Goal: Transaction & Acquisition: Purchase product/service

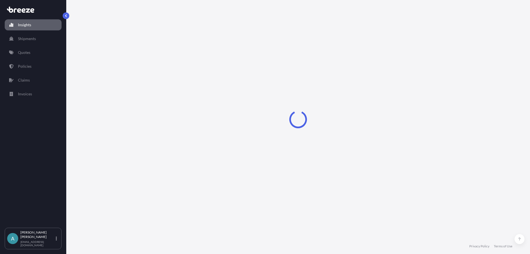
select select "2025"
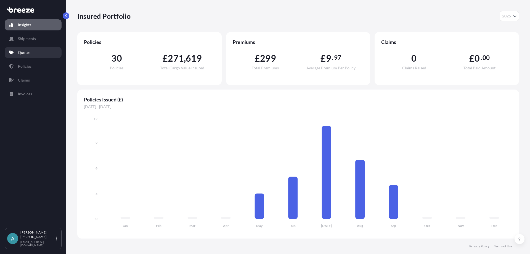
click at [24, 49] on link "Quotes" at bounding box center [33, 52] width 57 height 11
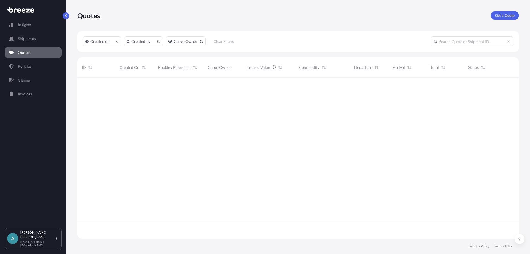
scroll to position [160, 438]
click at [31, 67] on link "Policies" at bounding box center [33, 66] width 57 height 11
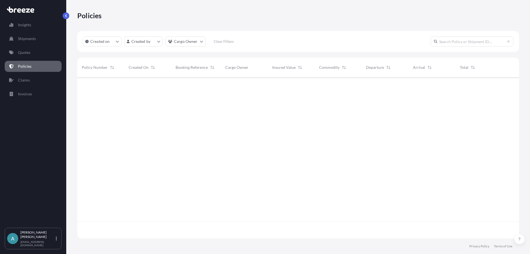
scroll to position [160, 438]
click at [36, 56] on link "Quotes" at bounding box center [33, 52] width 57 height 11
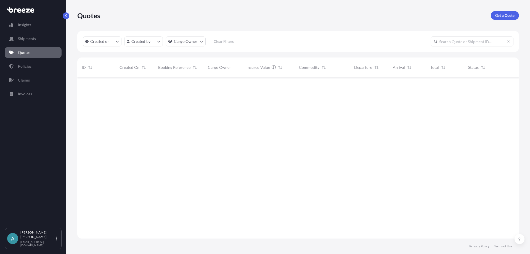
scroll to position [160, 438]
click at [499, 15] on p "Get a Quote" at bounding box center [504, 16] width 19 height 6
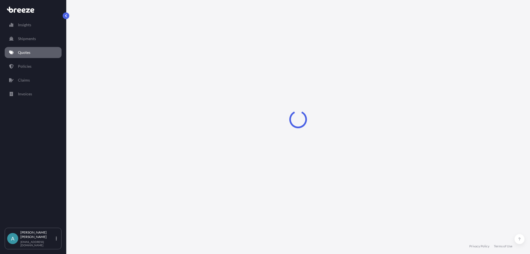
select select "Sea"
select select "1"
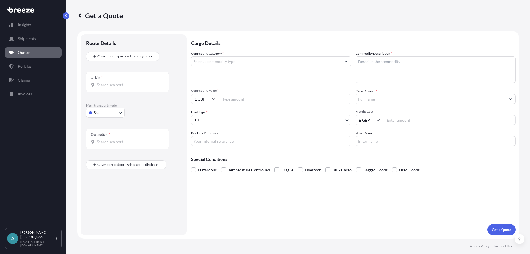
click at [112, 113] on body "Insights Shipments Quotes Policies Claims Invoices A [PERSON_NAME] [EMAIL_ADDRE…" at bounding box center [265, 127] width 530 height 254
click at [107, 145] on div "Road" at bounding box center [105, 147] width 34 height 10
select select "Road"
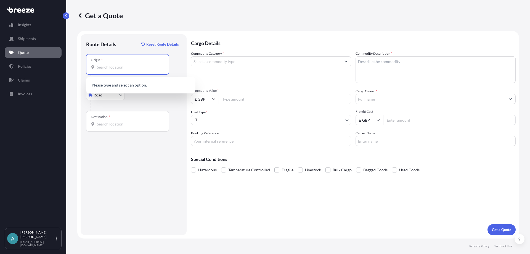
click at [118, 70] on input "Origin *" at bounding box center [129, 67] width 65 height 6
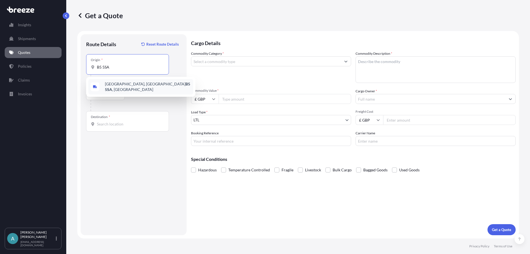
click at [122, 86] on span "[STREET_ADDRESS]" at bounding box center [148, 86] width 86 height 11
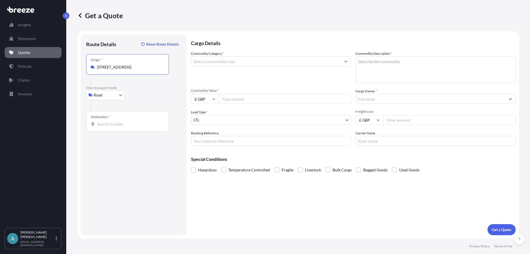
type input "[STREET_ADDRESS]"
click at [111, 127] on div "Destination *" at bounding box center [127, 121] width 83 height 20
click at [111, 127] on input "Destination *" at bounding box center [129, 124] width 65 height 6
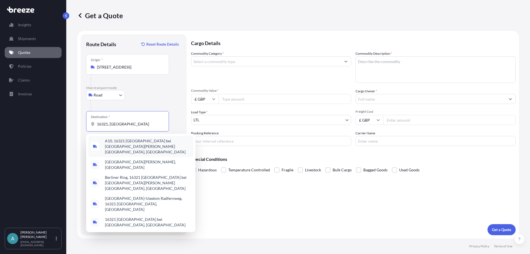
click at [133, 143] on span "A10, 16321 [GEOGRAPHIC_DATA] bei [GEOGRAPHIC_DATA][PERSON_NAME][GEOGRAPHIC_DATA…" at bounding box center [148, 146] width 86 height 17
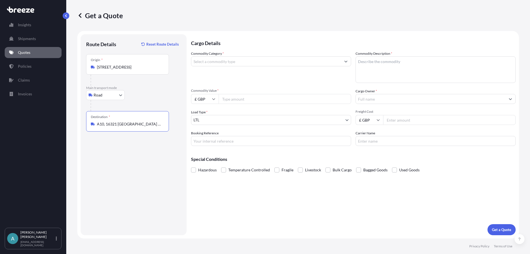
type input "A10, 16321 [GEOGRAPHIC_DATA] bei [GEOGRAPHIC_DATA][PERSON_NAME][GEOGRAPHIC_DATA…"
click at [228, 59] on input "Commodity Category *" at bounding box center [266, 61] width 150 height 10
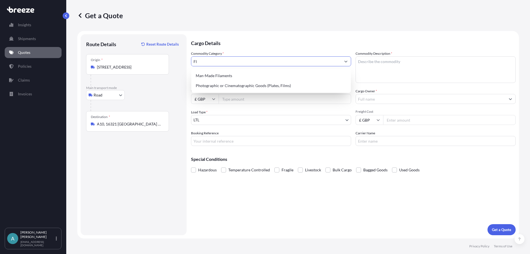
type input "F"
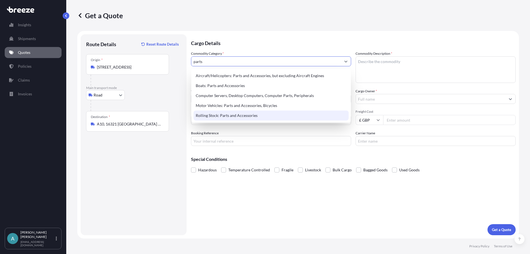
click at [262, 118] on div "Rolling Stock: Parts and Accessories" at bounding box center [271, 115] width 155 height 10
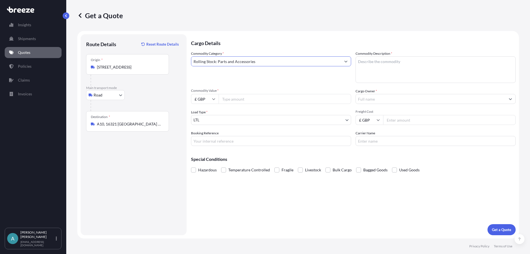
type input "Rolling Stock: Parts and Accessories"
click at [383, 59] on textarea "Commodity Description *" at bounding box center [436, 69] width 160 height 27
type textarea "Water filters"
click at [269, 102] on input "Commodity Value *" at bounding box center [285, 99] width 133 height 10
drag, startPoint x: 246, startPoint y: 99, endPoint x: 242, endPoint y: 100, distance: 3.9
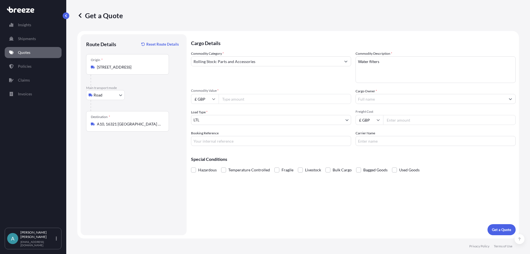
click at [242, 100] on input "Commodity Value *" at bounding box center [285, 99] width 133 height 10
type input "1389.60"
click at [384, 99] on input "Cargo Owner *" at bounding box center [431, 99] width 150 height 10
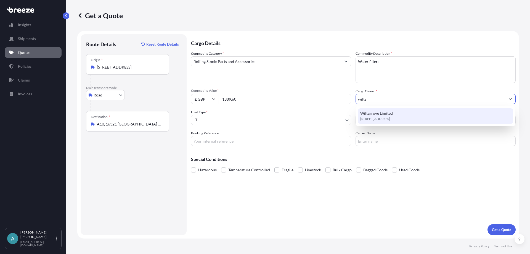
click at [382, 113] on span "Wiltsgrove Limited" at bounding box center [376, 113] width 33 height 6
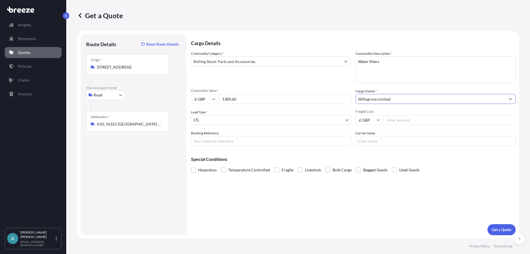
type input "Wiltsgrove Limited"
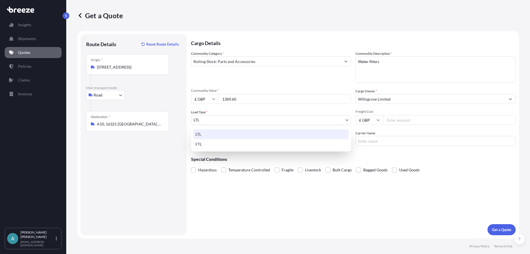
click at [336, 119] on body "15 options available. 1 option available. 0 options available. 1 option availab…" at bounding box center [265, 127] width 530 height 254
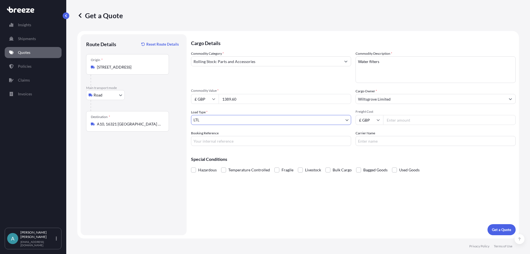
click at [401, 117] on input "Freight Cost" at bounding box center [449, 120] width 133 height 10
click at [121, 97] on body "Insights Shipments Quotes Policies Claims Invoices A [PERSON_NAME] [EMAIL_ADDRE…" at bounding box center [265, 127] width 530 height 254
click at [110, 117] on div "Air" at bounding box center [105, 119] width 34 height 10
select select "Air"
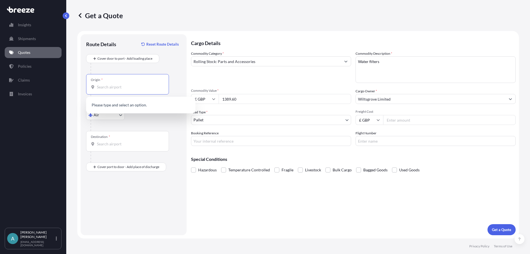
click at [125, 88] on input "Origin *" at bounding box center [129, 87] width 65 height 6
click at [124, 103] on span "GB LHR - Heathrow Apt/[GEOGRAPHIC_DATA], [GEOGRAPHIC_DATA]" at bounding box center [148, 106] width 86 height 11
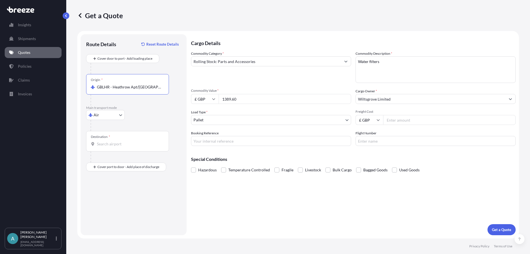
type input "GBLHR - Heathrow Apt/[GEOGRAPHIC_DATA], [GEOGRAPHIC_DATA]"
click at [106, 145] on input "Destination *" at bounding box center [129, 144] width 65 height 6
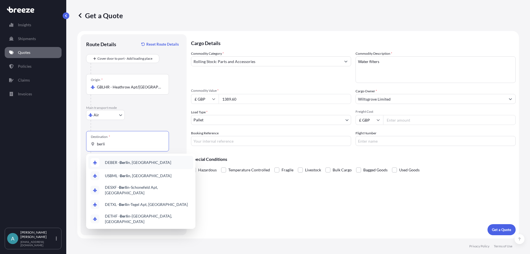
type input "berli"
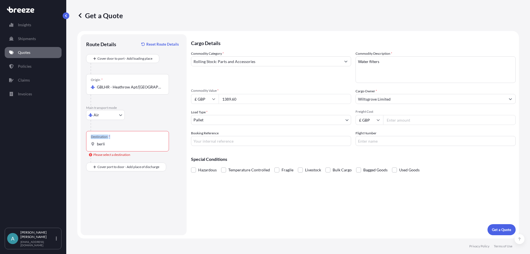
drag, startPoint x: 124, startPoint y: 147, endPoint x: 86, endPoint y: 146, distance: 38.1
click at [86, 146] on div "Route Details Reset Route Details Cover door to port - Add loading place Place …" at bounding box center [134, 134] width 106 height 201
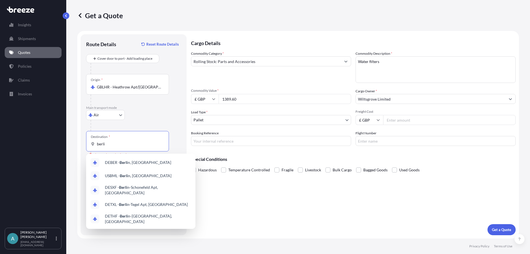
click at [106, 143] on input "berli" at bounding box center [129, 144] width 65 height 6
drag, startPoint x: 106, startPoint y: 144, endPoint x: 94, endPoint y: 144, distance: 11.3
click at [94, 144] on div "berli" at bounding box center [127, 144] width 73 height 6
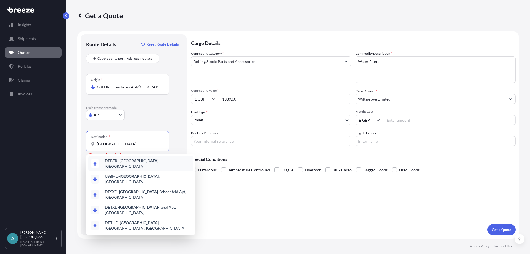
click at [150, 162] on div "DEBER - [GEOGRAPHIC_DATA] , [GEOGRAPHIC_DATA]" at bounding box center [140, 163] width 105 height 15
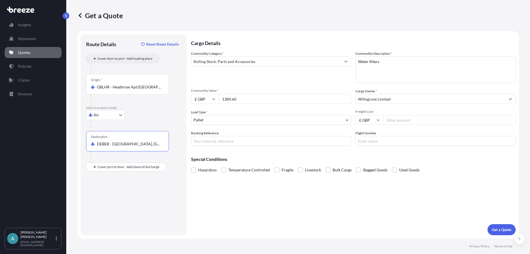
type input "DEBER - [GEOGRAPHIC_DATA], [GEOGRAPHIC_DATA]"
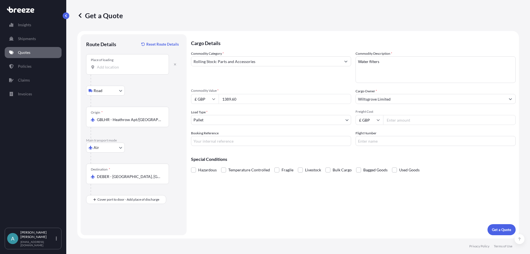
click at [107, 68] on input "Place of loading" at bounding box center [129, 67] width 65 height 6
click at [121, 67] on input "Place of loading" at bounding box center [129, 67] width 65 height 6
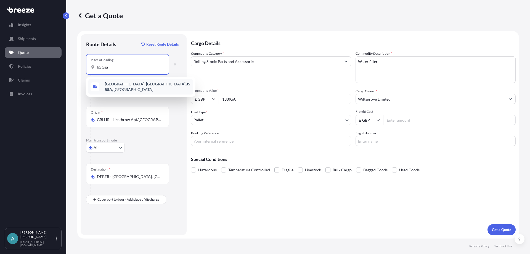
click at [120, 82] on div "[STREET_ADDRESS]" at bounding box center [140, 86] width 105 height 15
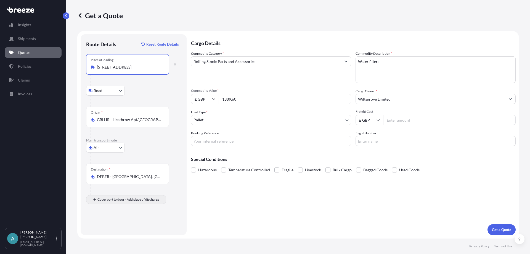
type input "[STREET_ADDRESS]"
click at [109, 229] on input "Place of Discharge" at bounding box center [129, 229] width 65 height 6
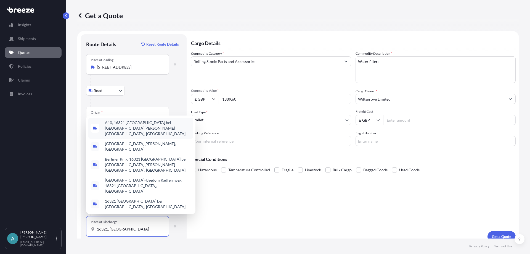
click at [143, 136] on span "A10, 16321 [GEOGRAPHIC_DATA] bei [GEOGRAPHIC_DATA][PERSON_NAME][GEOGRAPHIC_DATA…" at bounding box center [148, 128] width 86 height 17
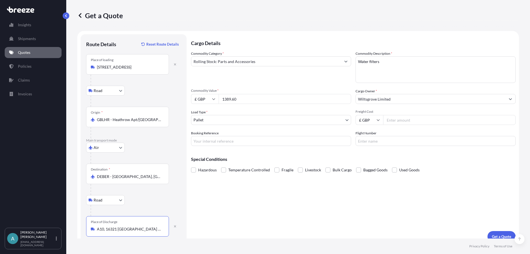
type input "A10, 16321 [GEOGRAPHIC_DATA] bei [GEOGRAPHIC_DATA][PERSON_NAME][GEOGRAPHIC_DATA…"
click at [408, 121] on input "Freight Cost" at bounding box center [449, 120] width 133 height 10
type input "111.84"
click at [216, 143] on input "Booking Reference" at bounding box center [271, 141] width 160 height 10
click at [265, 141] on input "Booking Reference" at bounding box center [271, 141] width 160 height 10
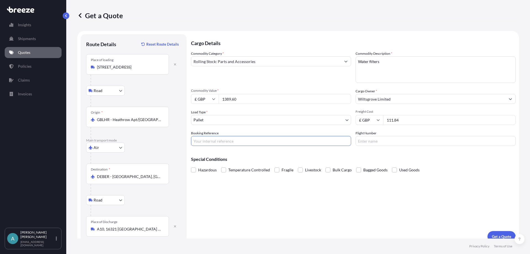
paste input "BRI250000599"
type input "BRI250000599"
click at [374, 142] on input "Flight Number" at bounding box center [436, 141] width 160 height 10
click at [364, 141] on input "Flight Number" at bounding box center [436, 141] width 160 height 10
paste input "UPS - 1Z290V556890400193"
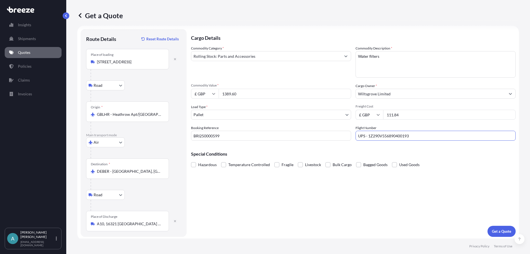
scroll to position [7, 0]
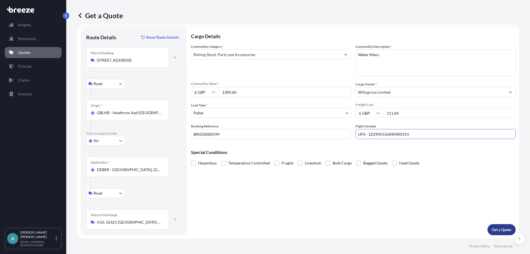
type input "UPS - 1Z290V556890400193"
click at [496, 229] on p "Get a Quote" at bounding box center [501, 230] width 19 height 6
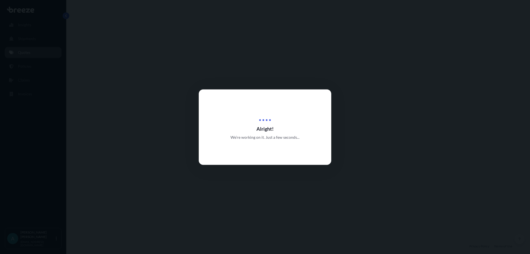
select select "Road"
select select "Air"
select select "Road"
select select "1"
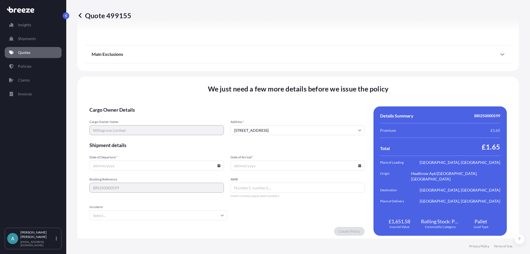
scroll to position [732, 0]
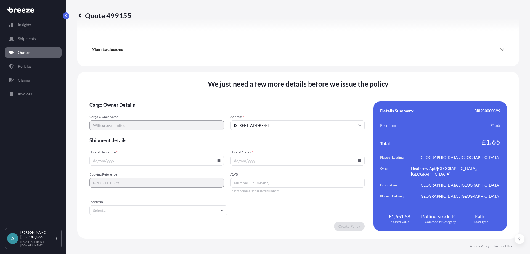
click at [218, 160] on icon at bounding box center [218, 160] width 3 height 3
click at [131, 111] on button "16" at bounding box center [130, 111] width 9 height 9
type input "[DATE]"
click at [265, 161] on input "Date of Arrival *" at bounding box center [298, 160] width 134 height 10
click at [358, 160] on icon at bounding box center [359, 160] width 3 height 3
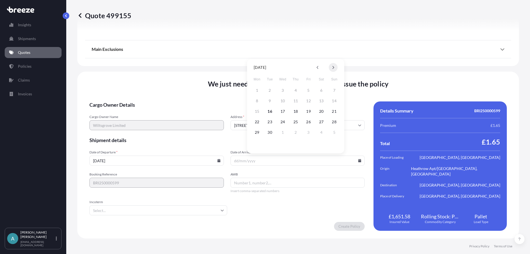
click at [335, 69] on button at bounding box center [333, 67] width 9 height 9
click at [334, 109] on button "16" at bounding box center [334, 111] width 9 height 9
type input "[DATE]"
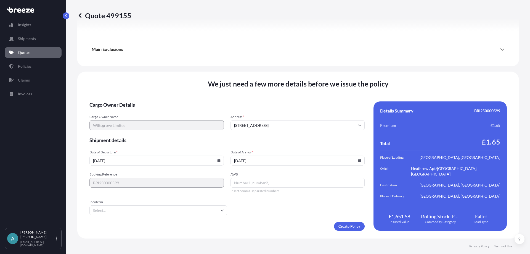
click at [266, 181] on input "AWB" at bounding box center [298, 183] width 134 height 10
paste input "UPS - 1Z290V556890400193"
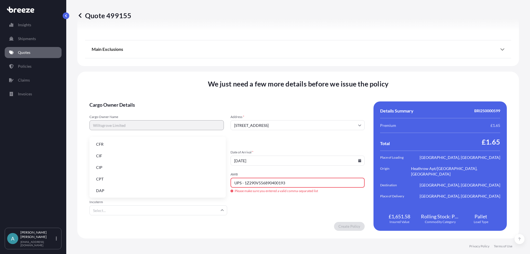
click at [182, 208] on input "Incoterm" at bounding box center [158, 210] width 138 height 10
click at [132, 190] on li "DAP" at bounding box center [158, 190] width 132 height 10
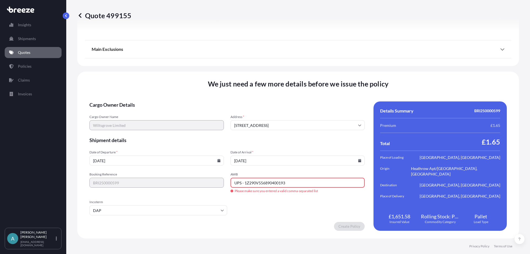
drag, startPoint x: 233, startPoint y: 182, endPoint x: 179, endPoint y: 187, distance: 54.1
click at [179, 187] on div "Booking Reference BRI250000599 AWB UPS - 1Z290V556890400193 Please make sure yo…" at bounding box center [226, 182] width 275 height 21
click at [323, 182] on input "1Z290V556890400193" at bounding box center [298, 183] width 134 height 10
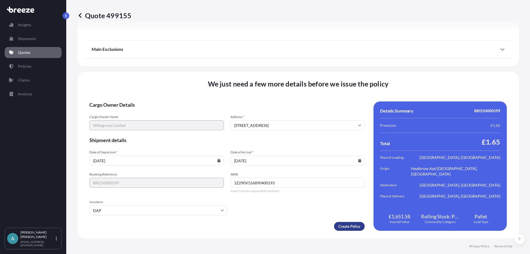
type input "1Z290V556890400193"
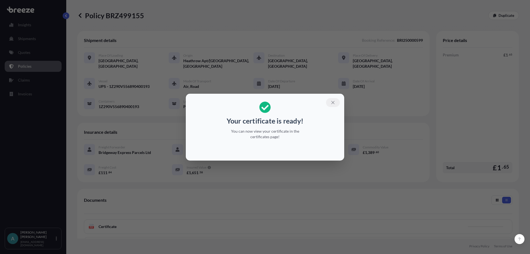
click at [331, 102] on icon "button" at bounding box center [332, 102] width 5 height 5
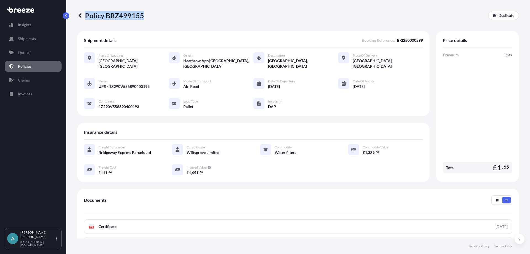
click at [142, 15] on div "Policy BRZ499155 Duplicate" at bounding box center [298, 15] width 442 height 9
copy p "Policy BRZ499155"
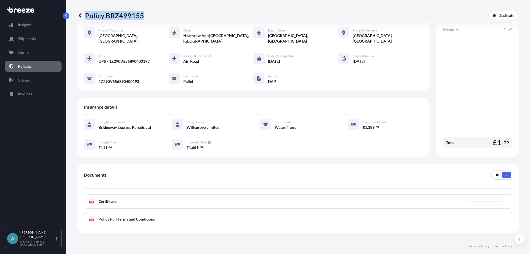
scroll to position [18, 0]
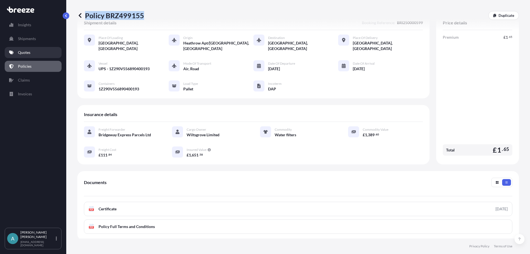
click at [25, 54] on p "Quotes" at bounding box center [24, 53] width 12 height 6
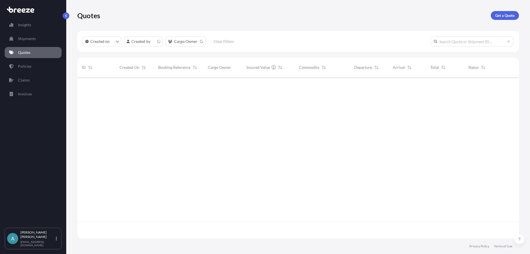
scroll to position [160, 438]
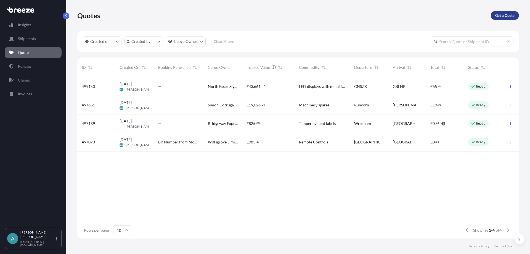
click at [502, 15] on p "Get a Quote" at bounding box center [504, 16] width 19 height 6
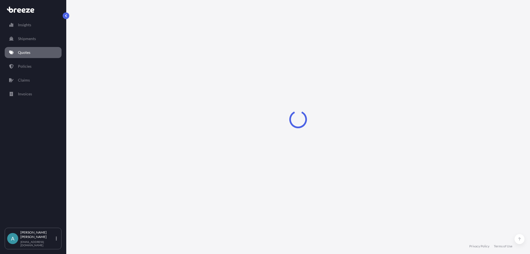
select select "Sea"
select select "1"
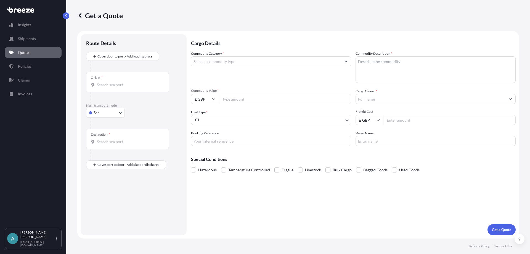
click at [112, 113] on body "Insights Shipments Quotes Policies Claims Invoices A [PERSON_NAME] [EMAIL_ADDRE…" at bounding box center [265, 127] width 530 height 254
click at [110, 135] on div "Air" at bounding box center [105, 137] width 34 height 10
select select "Air"
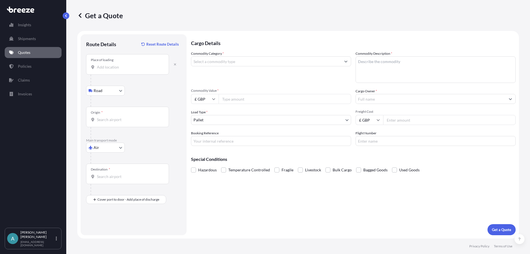
click at [112, 68] on input "Place of loading" at bounding box center [129, 67] width 65 height 6
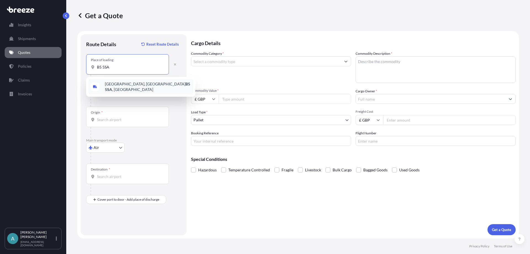
click at [122, 86] on span "[STREET_ADDRESS]" at bounding box center [148, 86] width 86 height 11
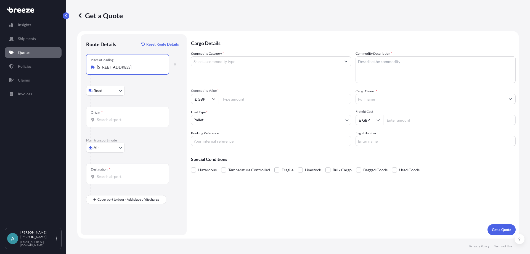
type input "[STREET_ADDRESS]"
click at [102, 120] on input "Origin *" at bounding box center [129, 120] width 65 height 6
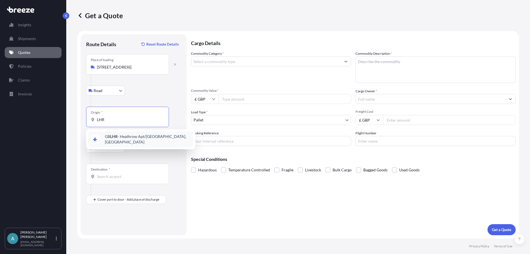
click at [132, 136] on span "GB LHR - Heathrow Apt/[GEOGRAPHIC_DATA], [GEOGRAPHIC_DATA]" at bounding box center [148, 139] width 86 height 11
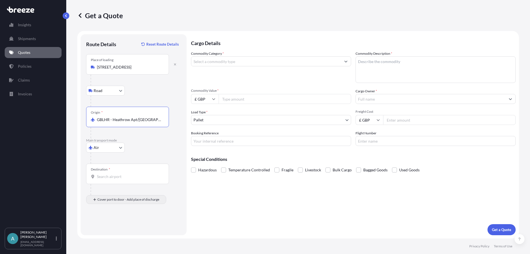
type input "GBLHR - Heathrow Apt/[GEOGRAPHIC_DATA], [GEOGRAPHIC_DATA]"
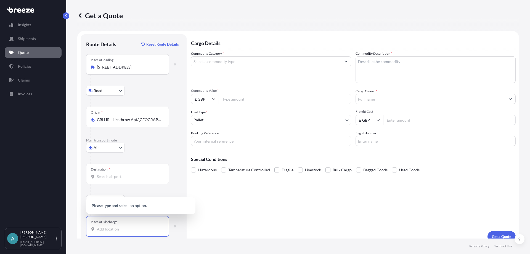
click at [102, 230] on input "Place of Discharge" at bounding box center [129, 229] width 65 height 6
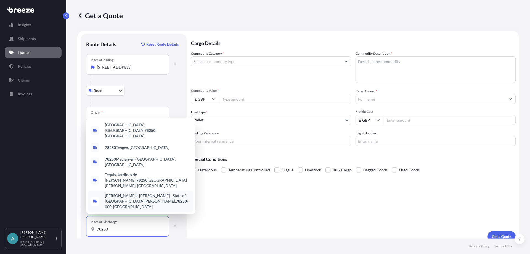
drag, startPoint x: 113, startPoint y: 229, endPoint x: 84, endPoint y: 226, distance: 29.5
click at [84, 226] on div "Route Details Reset Route Details Place of loading [GEOGRAPHIC_DATA], UK Road R…" at bounding box center [134, 138] width 106 height 208
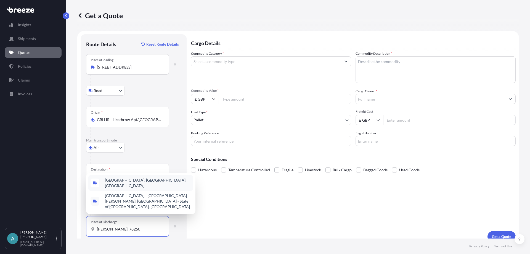
click at [179, 188] on span "[GEOGRAPHIC_DATA], [GEOGRAPHIC_DATA], [GEOGRAPHIC_DATA]" at bounding box center [148, 182] width 86 height 11
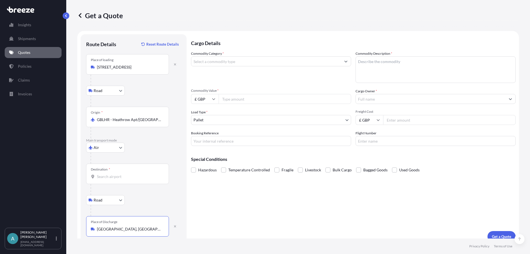
type input "[GEOGRAPHIC_DATA], [GEOGRAPHIC_DATA], [GEOGRAPHIC_DATA]"
click at [121, 175] on input "Destination *" at bounding box center [129, 177] width 65 height 6
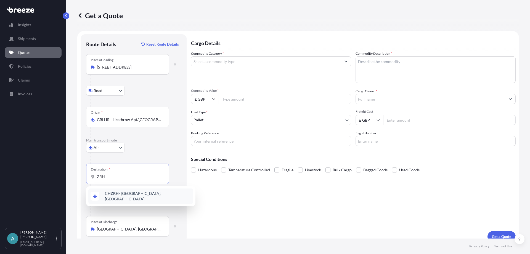
click at [127, 197] on span "CH ZRH - [GEOGRAPHIC_DATA], [GEOGRAPHIC_DATA]" at bounding box center [148, 195] width 86 height 11
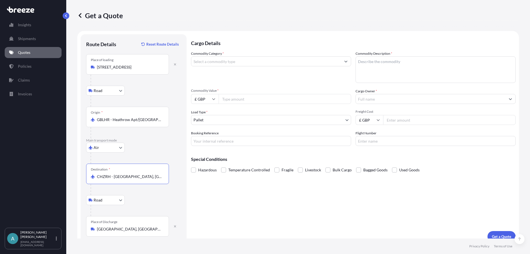
type input "CHZRH - [GEOGRAPHIC_DATA], [GEOGRAPHIC_DATA]"
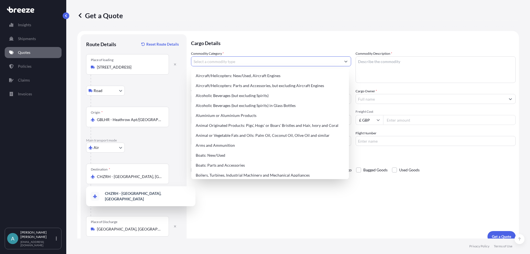
click at [271, 61] on input "Commodity Category *" at bounding box center [266, 61] width 150 height 10
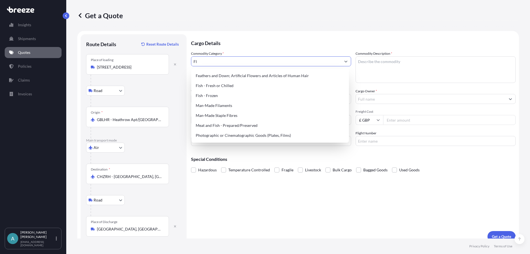
type input "F"
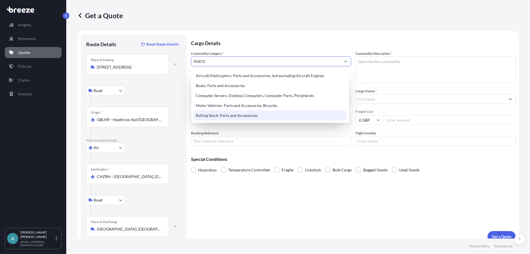
click at [229, 118] on div "Rolling Stock: Parts and Accessories" at bounding box center [270, 115] width 153 height 10
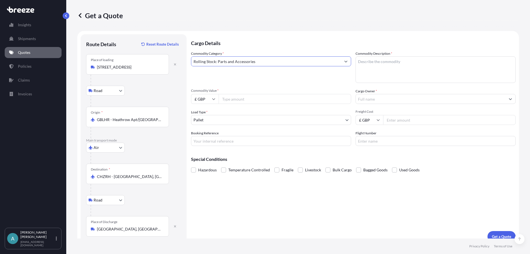
type input "Rolling Stock: Parts and Accessories"
click at [382, 65] on textarea "Commodity Description *" at bounding box center [436, 69] width 160 height 27
type textarea "Water FIlters"
click at [239, 100] on input "Commodity Value *" at bounding box center [285, 99] width 133 height 10
type input "3860"
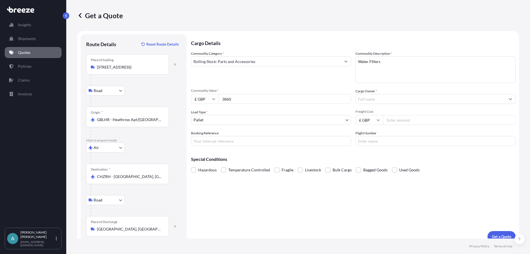
click at [370, 98] on input "Cargo Owner *" at bounding box center [431, 99] width 150 height 10
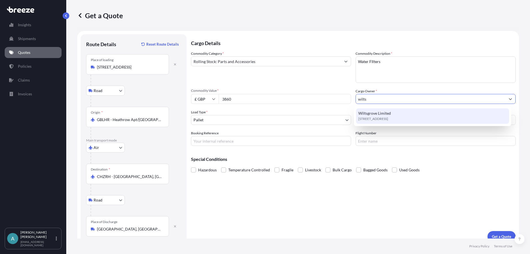
click at [373, 118] on span "[STREET_ADDRESS]" at bounding box center [373, 119] width 30 height 6
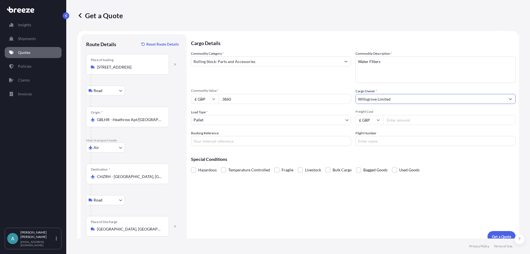
type input "Wiltsgrove Limited"
click at [414, 120] on input "Freight Cost" at bounding box center [449, 120] width 133 height 10
click at [398, 120] on input "Freight Cost" at bounding box center [449, 120] width 133 height 10
type input "298.03"
click at [272, 142] on input "Booking Reference" at bounding box center [271, 141] width 160 height 10
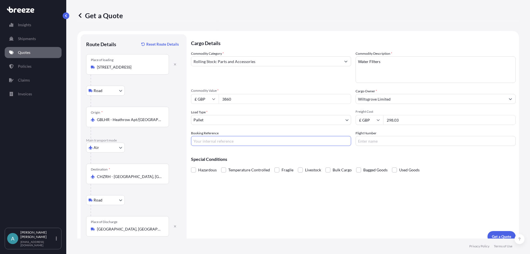
paste input "BRI250000600"
type input "BRI250000600"
click at [389, 140] on input "Flight Number" at bounding box center [436, 141] width 160 height 10
click at [393, 141] on input "Flight Number" at bounding box center [436, 141] width 160 height 10
paste input "UPS - 1Z290V556894372823"
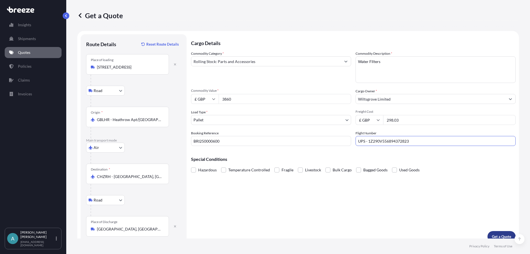
type input "UPS - 1Z290V556894372823"
click at [491, 232] on button "Get a Quote" at bounding box center [502, 236] width 28 height 11
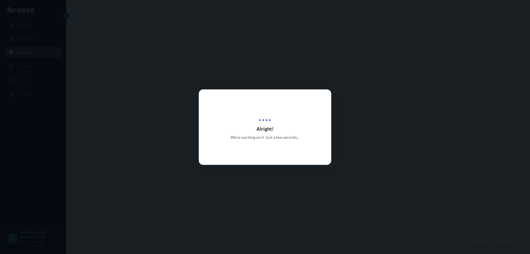
select select "Road"
select select "Air"
select select "Road"
select select "1"
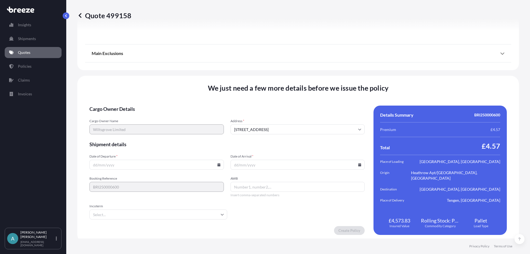
scroll to position [732, 0]
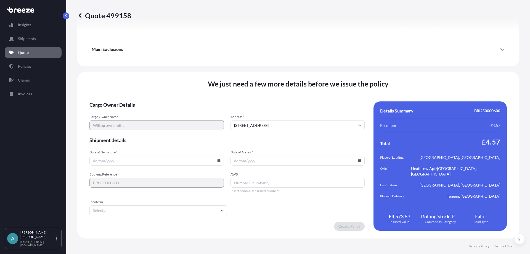
click at [149, 160] on input "Date of Departure *" at bounding box center [156, 160] width 134 height 10
click at [217, 161] on icon at bounding box center [218, 160] width 3 height 3
click at [134, 110] on button "16" at bounding box center [130, 111] width 9 height 9
type input "[DATE]"
click at [358, 161] on icon at bounding box center [359, 160] width 3 height 3
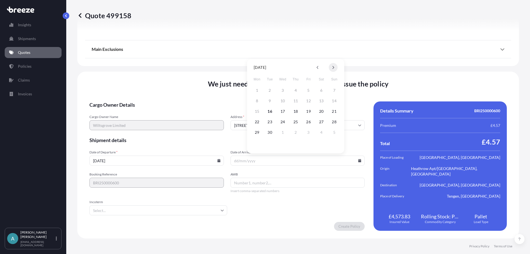
click at [333, 67] on icon at bounding box center [333, 67] width 2 height 3
click at [333, 109] on button "16" at bounding box center [334, 111] width 9 height 9
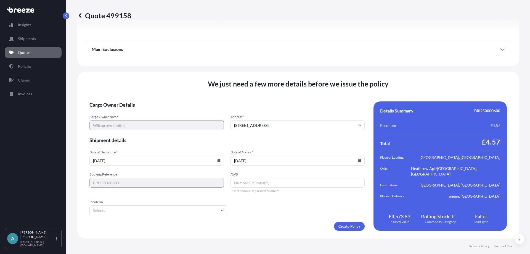
type input "[DATE]"
click at [264, 181] on input "AWB" at bounding box center [298, 183] width 134 height 10
drag, startPoint x: 266, startPoint y: 181, endPoint x: 263, endPoint y: 182, distance: 3.5
click at [263, 182] on input "AWB" at bounding box center [298, 183] width 134 height 10
paste input "1Z290V556894372823"
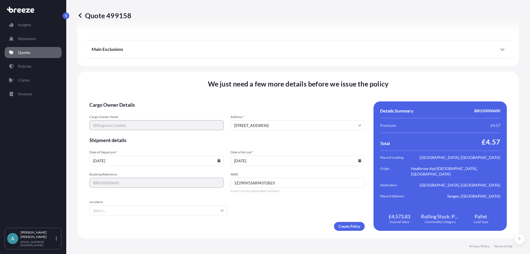
type input "1Z290V556894372823"
click at [185, 215] on form "Cargo Owner Details Cargo Owner Name Wiltsgrove Limited Address * [STREET_ADDRE…" at bounding box center [226, 165] width 275 height 129
click at [182, 213] on input "Incoterm" at bounding box center [158, 210] width 138 height 10
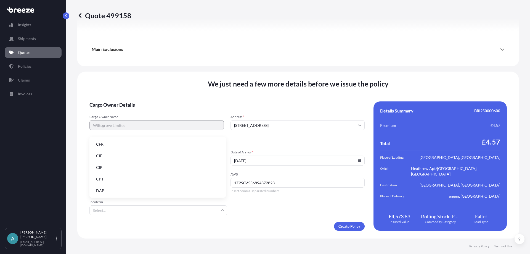
click at [154, 190] on li "DAP" at bounding box center [158, 190] width 132 height 10
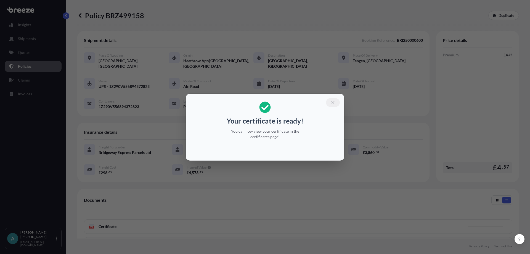
click at [333, 100] on icon "button" at bounding box center [332, 102] width 5 height 5
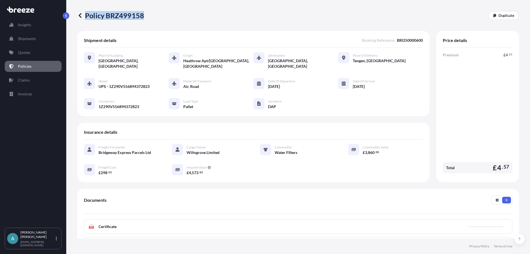
drag, startPoint x: 144, startPoint y: 15, endPoint x: 143, endPoint y: 17, distance: 2.8
click at [143, 17] on div "Policy BRZ499158 Duplicate" at bounding box center [298, 15] width 442 height 9
copy p "Policy BRZ499158"
click at [26, 52] on p "Quotes" at bounding box center [24, 53] width 12 height 6
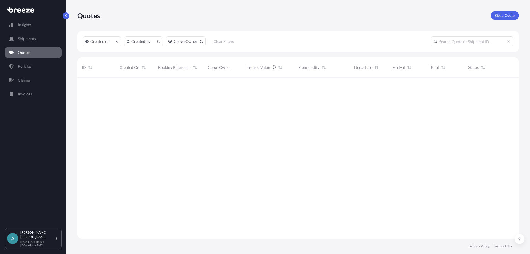
scroll to position [160, 438]
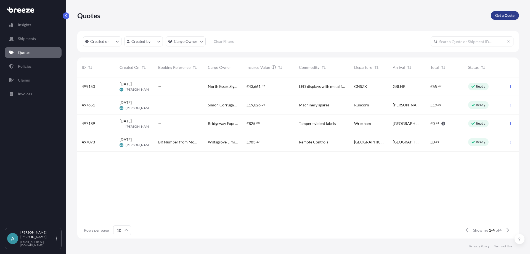
click at [513, 17] on p "Get a Quote" at bounding box center [504, 16] width 19 height 6
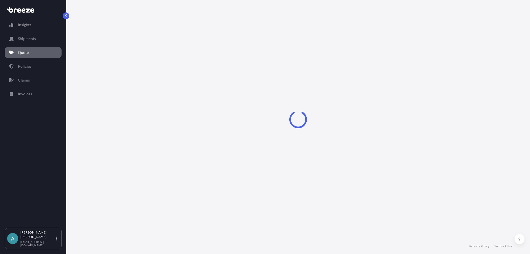
select select "Sea"
select select "1"
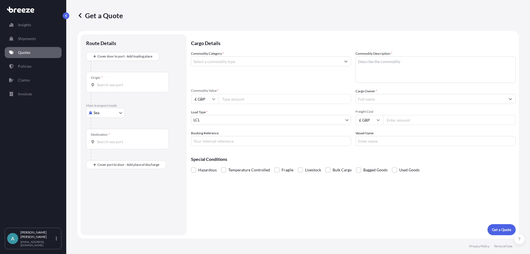
click at [105, 112] on body "Insights Shipments Quotes Policies Claims Invoices A [PERSON_NAME] [EMAIL_ADDRE…" at bounding box center [265, 127] width 530 height 254
click at [100, 139] on span "Air" at bounding box center [100, 137] width 6 height 6
select select "Air"
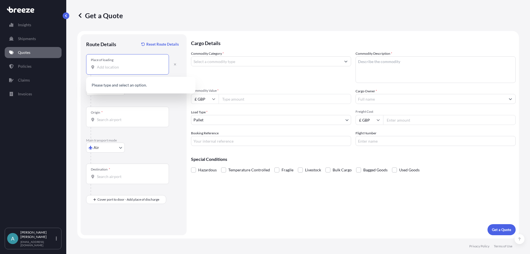
click at [99, 69] on input "Place of loading" at bounding box center [129, 67] width 65 height 6
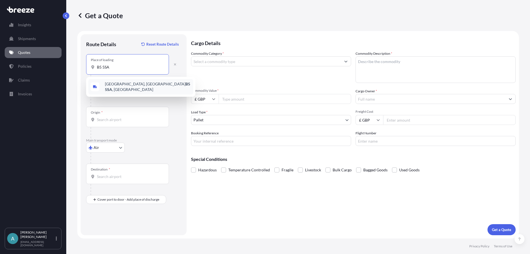
click at [146, 83] on span "[STREET_ADDRESS]" at bounding box center [148, 86] width 86 height 11
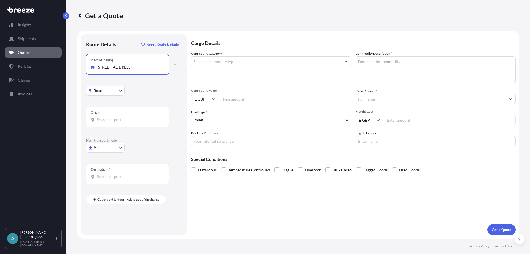
type input "[STREET_ADDRESS]"
click at [116, 122] on div "Origin *" at bounding box center [127, 117] width 83 height 20
click at [116, 122] on input "Origin *" at bounding box center [129, 120] width 65 height 6
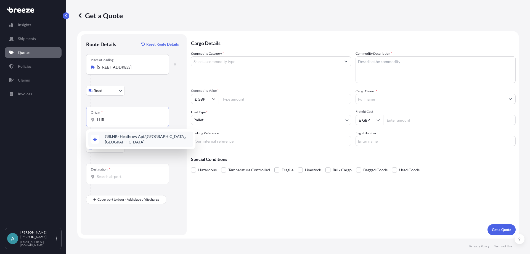
click at [127, 141] on div "GB LHR - Heathrow Apt/[GEOGRAPHIC_DATA], [GEOGRAPHIC_DATA]" at bounding box center [140, 138] width 105 height 15
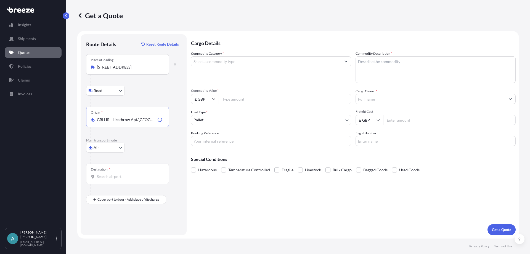
type input "GBLHR - Heathrow Apt/[GEOGRAPHIC_DATA], [GEOGRAPHIC_DATA]"
click at [106, 177] on input "Destination *" at bounding box center [129, 177] width 65 height 6
click at [101, 181] on div "Destination *" at bounding box center [127, 173] width 83 height 20
click at [101, 179] on input "Destination * Please select a destination" at bounding box center [129, 177] width 65 height 6
type input "DEMSR / FMO - [GEOGRAPHIC_DATA], [GEOGRAPHIC_DATA]"
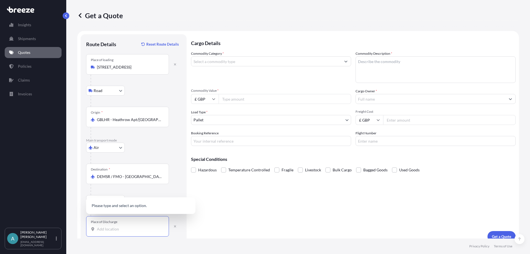
click at [110, 228] on input "Place of Discharge" at bounding box center [129, 229] width 65 height 6
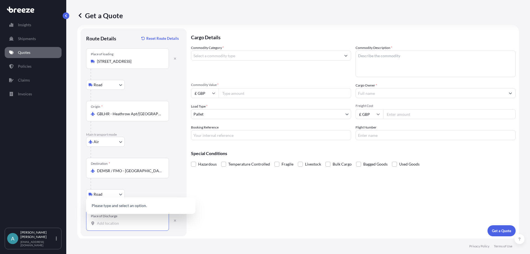
scroll to position [7, 0]
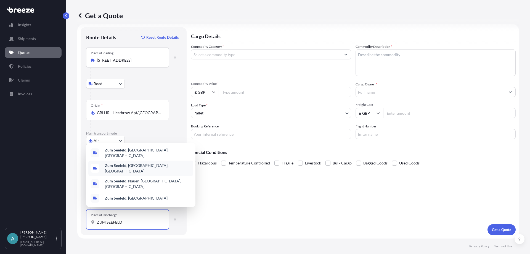
click at [121, 168] on b "Zum Seefeld" at bounding box center [116, 165] width 22 height 5
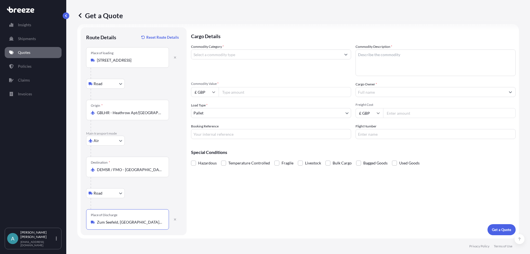
type input "Zum Seefeld, [GEOGRAPHIC_DATA], [GEOGRAPHIC_DATA]"
click at [233, 54] on input "Commodity Category *" at bounding box center [266, 54] width 150 height 10
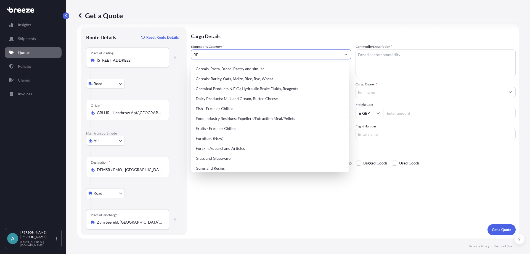
type input "R"
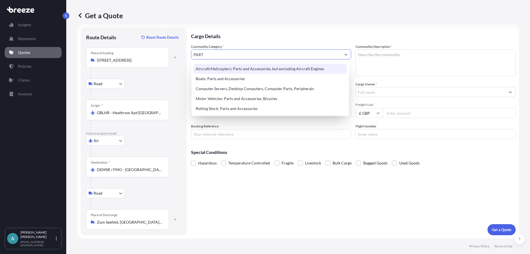
drag, startPoint x: 206, startPoint y: 56, endPoint x: 185, endPoint y: 56, distance: 21.3
click at [185, 56] on form "Route Details Reset Route Details Place of loading [GEOGRAPHIC_DATA], UK Road R…" at bounding box center [298, 131] width 442 height 214
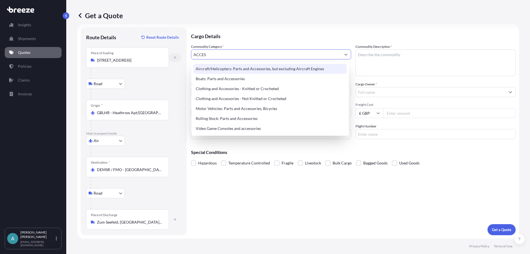
drag, startPoint x: 215, startPoint y: 55, endPoint x: 173, endPoint y: 54, distance: 42.0
click at [173, 55] on form "Route Details Reset Route Details Place of loading [GEOGRAPHIC_DATA], UK Road R…" at bounding box center [298, 131] width 442 height 214
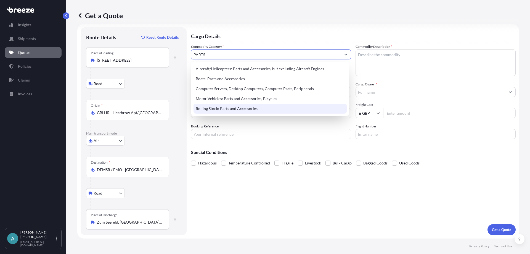
click at [230, 108] on div "Rolling Stock: Parts and Accessories" at bounding box center [270, 109] width 153 height 10
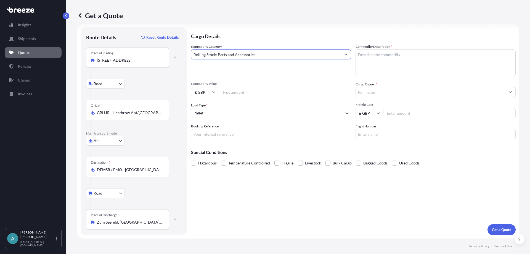
type input "Rolling Stock: Parts and Accessories"
click at [403, 56] on textarea "Commodity Description *" at bounding box center [436, 62] width 160 height 27
click at [404, 57] on textarea "Remote Controls" at bounding box center [436, 62] width 160 height 27
type textarea "Remote Controls Handsets"
click at [257, 93] on input "Commodity Value *" at bounding box center [285, 92] width 133 height 10
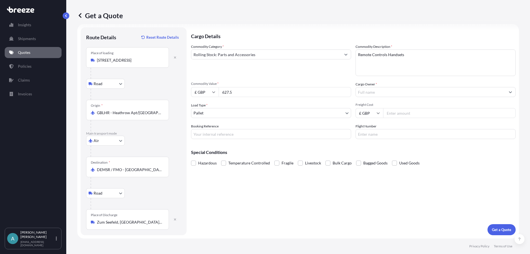
click at [211, 94] on input "£ GBP" at bounding box center [205, 92] width 28 height 10
click at [200, 120] on div "£ GBP" at bounding box center [204, 118] width 23 height 10
click at [237, 92] on input "627.5" at bounding box center [285, 92] width 133 height 10
drag, startPoint x: 247, startPoint y: 91, endPoint x: 205, endPoint y: 93, distance: 41.5
click at [201, 95] on div "£ GBP 627.5" at bounding box center [271, 92] width 160 height 10
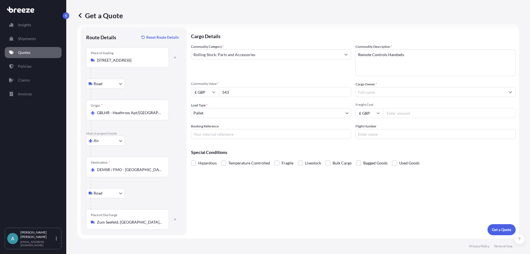
type input "543"
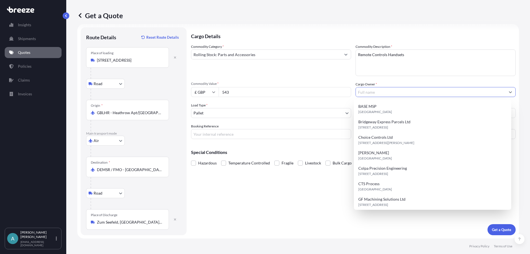
click at [423, 92] on input "Cargo Owner *" at bounding box center [431, 92] width 150 height 10
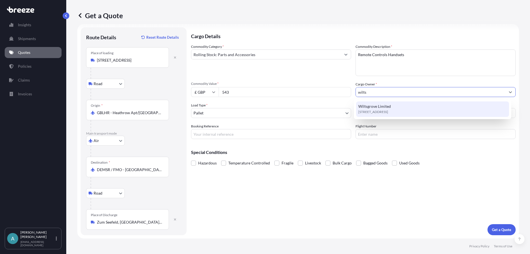
click at [400, 109] on div "Wiltsgrove Limited [STREET_ADDRESS]" at bounding box center [432, 108] width 153 height 15
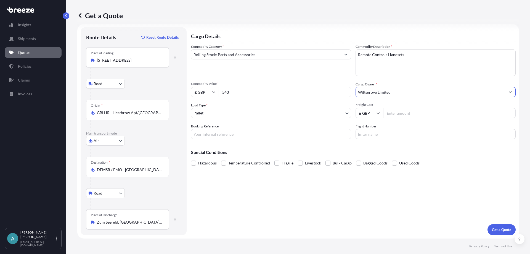
type input "Wiltsgrove Limited"
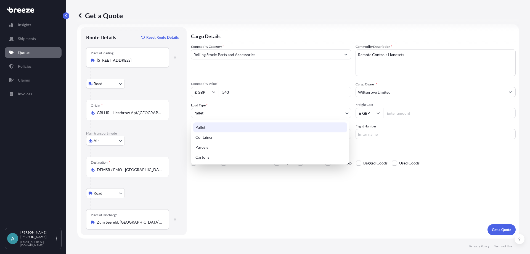
click at [302, 115] on body "15 options available. 1 option available. 0 options available. 1 option availab…" at bounding box center [265, 127] width 530 height 254
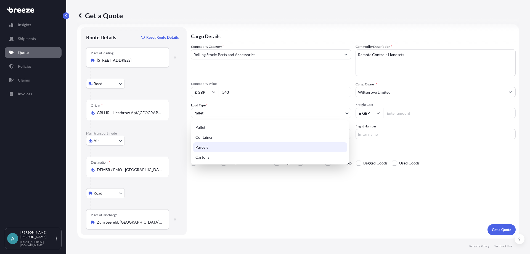
click at [222, 145] on div "Parcels" at bounding box center [270, 147] width 154 height 10
select select "3"
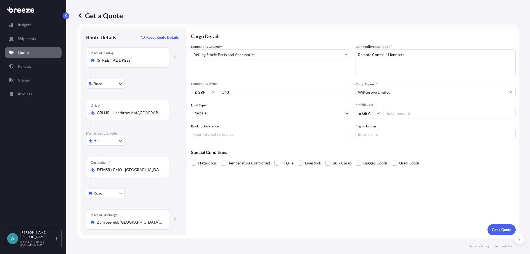
click at [388, 114] on input "Freight Cost" at bounding box center [449, 113] width 133 height 10
click at [399, 116] on input "Freight Cost" at bounding box center [449, 113] width 133 height 10
type input "152.67"
click at [277, 137] on input "Booking Reference" at bounding box center [271, 134] width 160 height 10
click at [312, 134] on input "Booking Reference" at bounding box center [271, 134] width 160 height 10
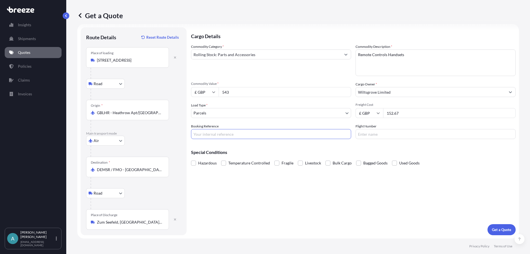
paste input "BRI250000601"
type input "BRI250000601"
click at [369, 134] on input "Flight Number" at bounding box center [436, 134] width 160 height 10
paste input "1Z290V556892502758"
type input "1Z290V556892502758"
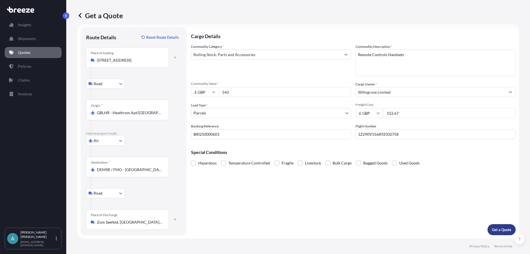
click at [494, 227] on p "Get a Quote" at bounding box center [501, 230] width 19 height 6
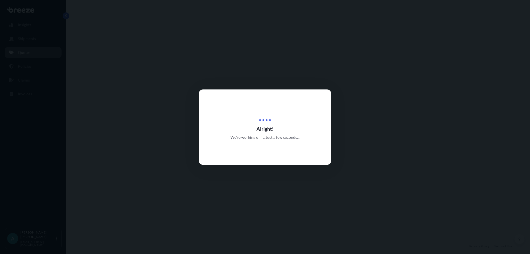
select select "Road"
select select "Air"
select select "Road"
select select "3"
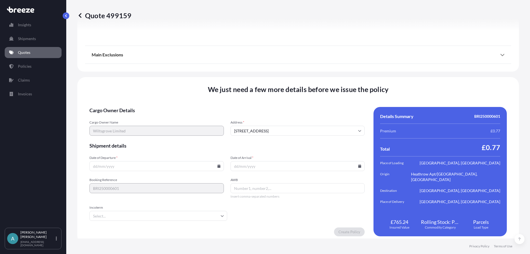
scroll to position [732, 0]
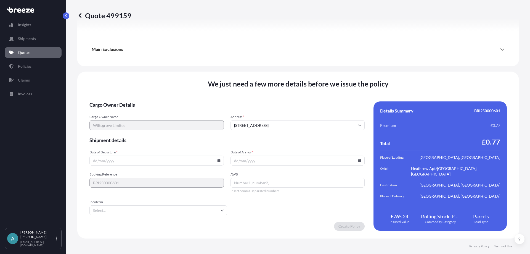
click at [217, 161] on icon at bounding box center [218, 160] width 3 height 3
click at [131, 110] on button "16" at bounding box center [130, 111] width 9 height 9
type input "[DATE]"
click at [358, 161] on icon at bounding box center [359, 160] width 3 height 3
click at [334, 68] on icon at bounding box center [334, 67] width 2 height 3
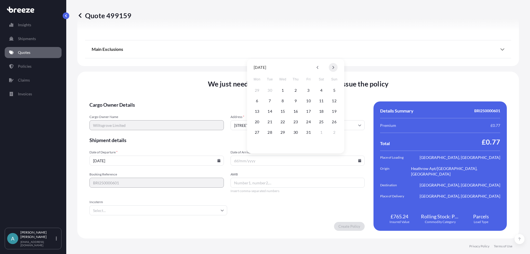
click at [334, 68] on icon at bounding box center [334, 67] width 2 height 3
click at [338, 109] on button "16" at bounding box center [334, 111] width 9 height 9
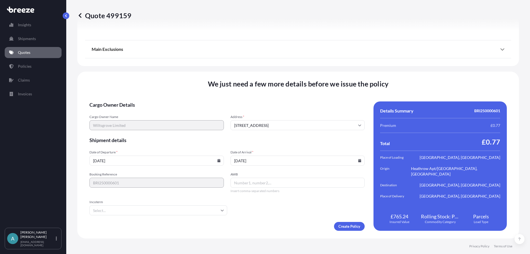
type input "[DATE]"
click at [255, 180] on input "AWB" at bounding box center [298, 183] width 134 height 10
paste input "1Z290V556892502758"
type input "1Z290V556892502758"
click at [201, 212] on input "Incoterm" at bounding box center [158, 210] width 138 height 10
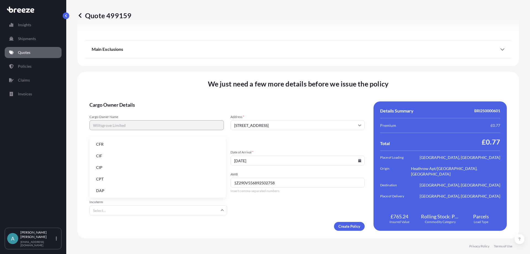
click at [162, 189] on li "DAP" at bounding box center [158, 190] width 132 height 10
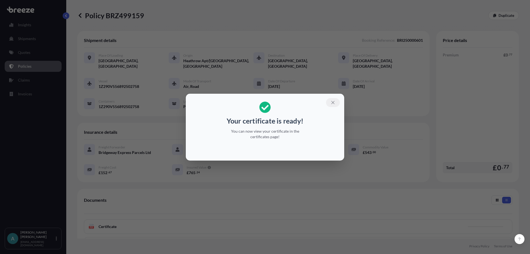
click at [331, 104] on icon "button" at bounding box center [332, 102] width 5 height 5
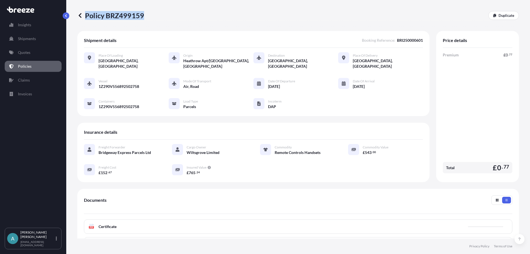
drag, startPoint x: 149, startPoint y: 14, endPoint x: 142, endPoint y: 15, distance: 7.6
click at [142, 15] on div "Policy BRZ499159 Duplicate" at bounding box center [298, 15] width 442 height 9
copy p "Policy BRZ499159"
click at [27, 67] on p "Policies" at bounding box center [25, 66] width 14 height 6
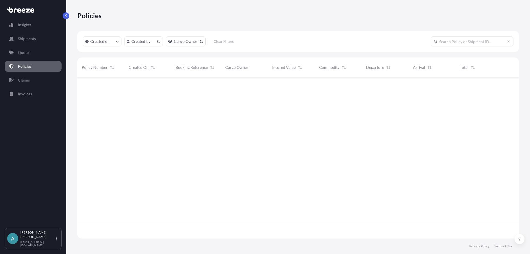
scroll to position [160, 438]
